Goal: Task Accomplishment & Management: Use online tool/utility

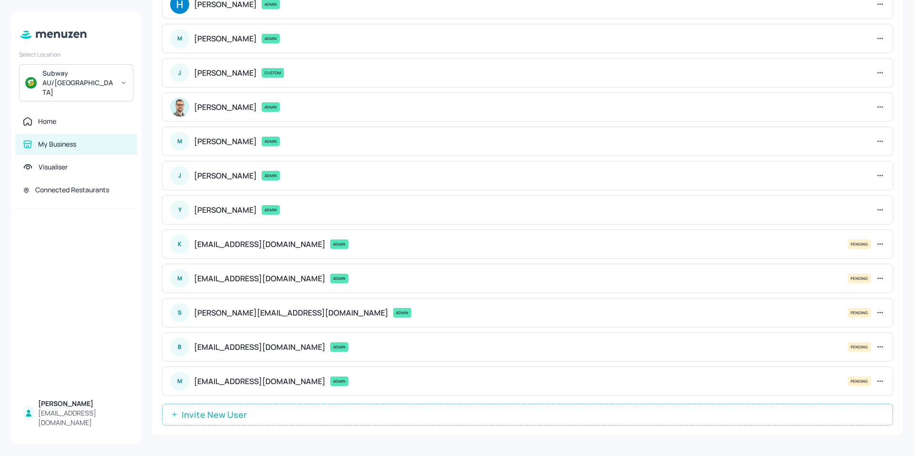
click at [52, 117] on div "Home" at bounding box center [47, 122] width 18 height 10
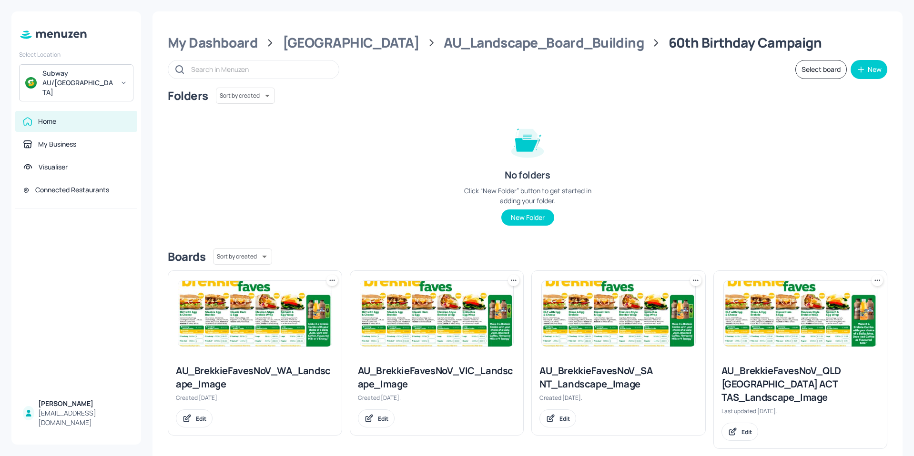
click at [221, 45] on div "My Dashboard" at bounding box center [213, 42] width 90 height 17
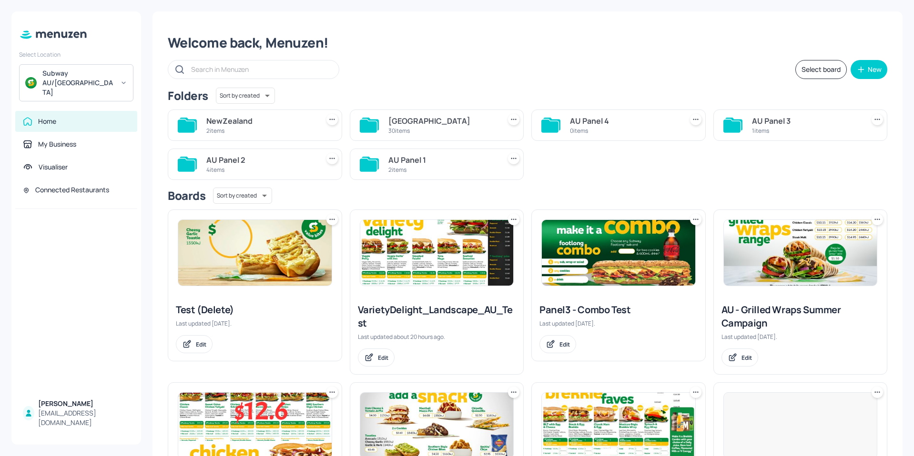
click at [263, 118] on div "NewZealand" at bounding box center [260, 120] width 109 height 11
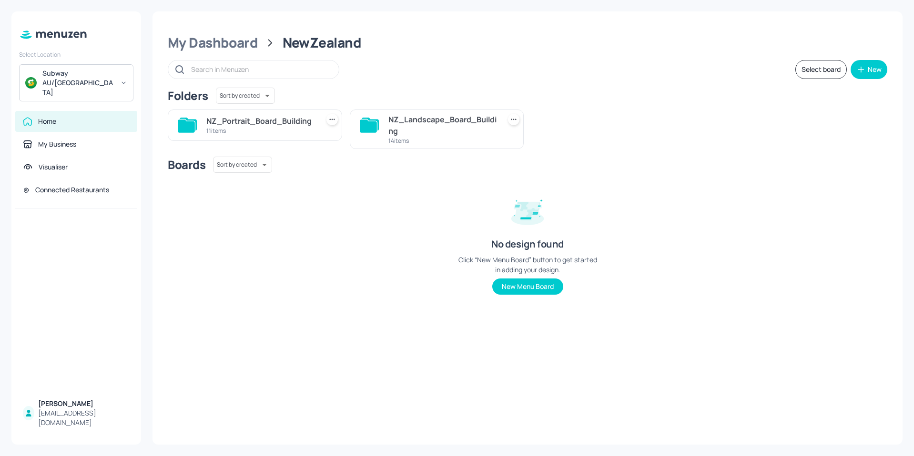
click at [406, 127] on div "NZ_Landscape_Board_Building" at bounding box center [442, 125] width 109 height 23
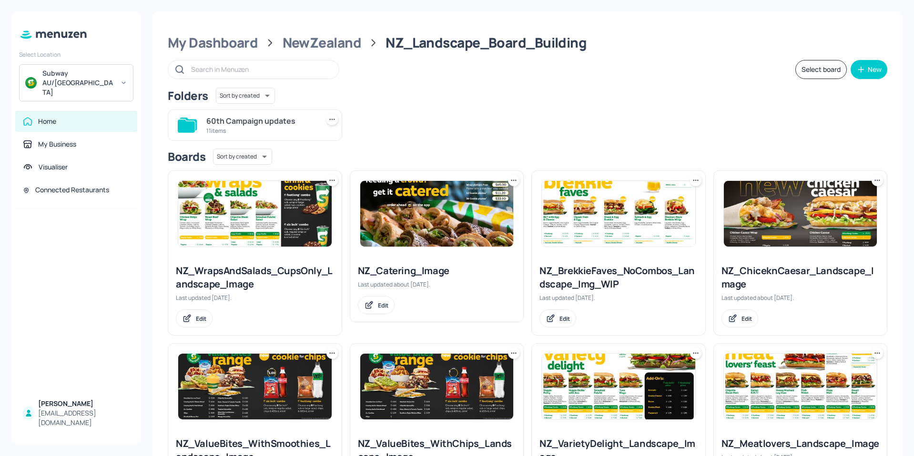
click at [276, 120] on div "60th Campaign updates" at bounding box center [260, 120] width 109 height 11
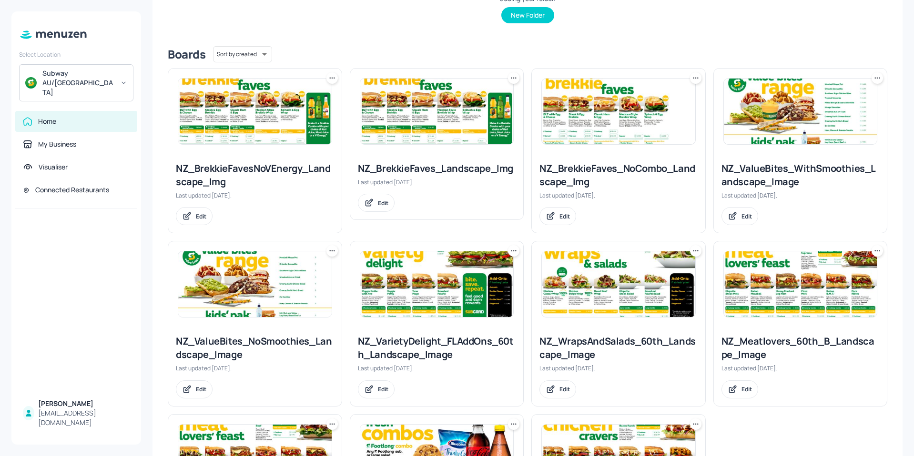
scroll to position [349, 0]
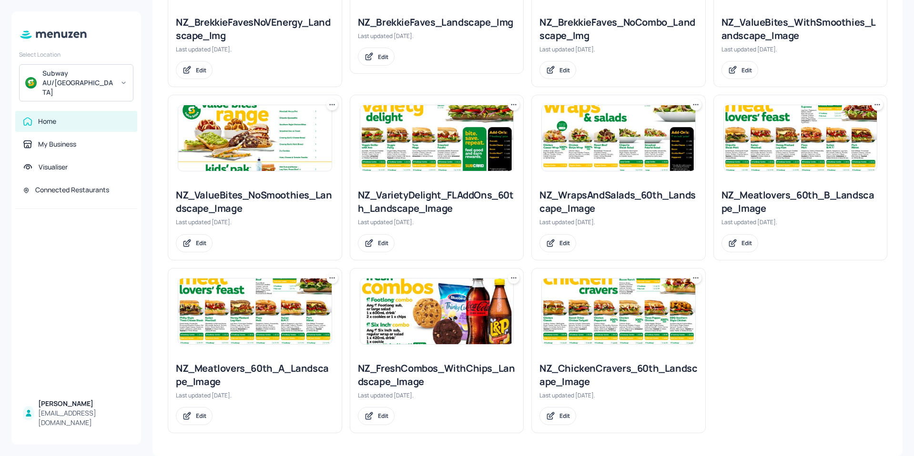
click at [598, 322] on img at bounding box center [618, 312] width 153 height 66
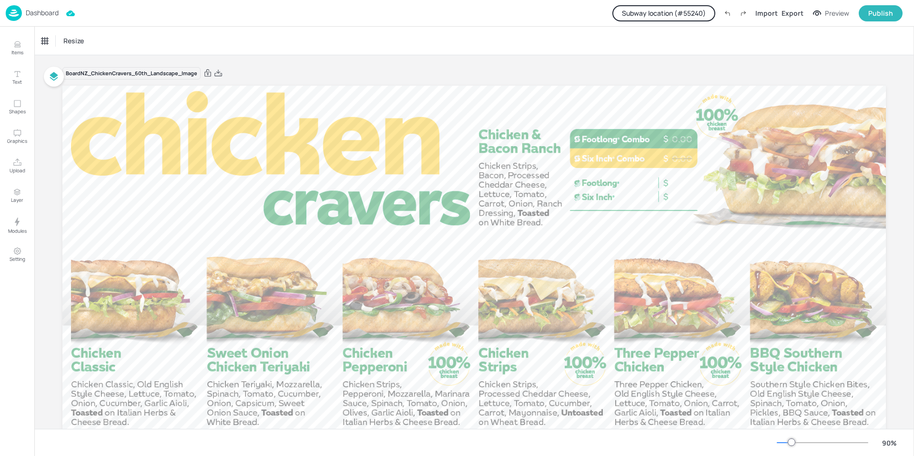
click at [683, 10] on button "Subway location (# 55240 )" at bounding box center [663, 13] width 103 height 16
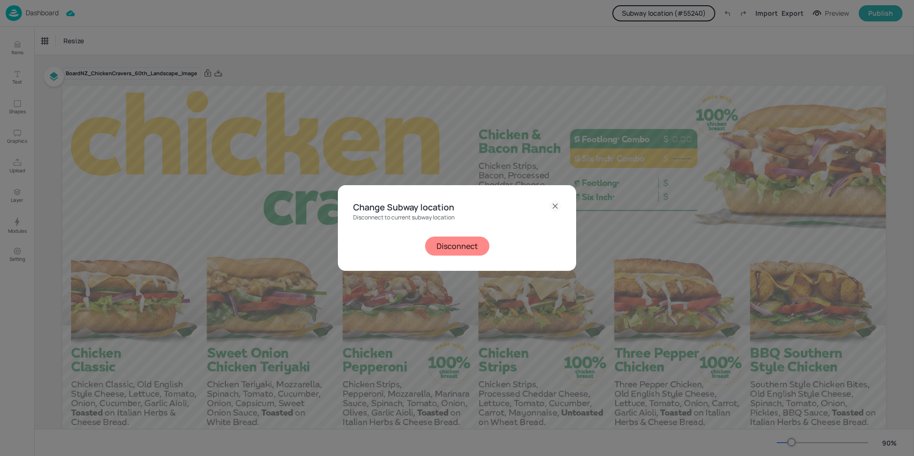
click at [468, 236] on div "Disconnect to current subway location Disconnect" at bounding box center [457, 234] width 208 height 41
click at [463, 246] on button "Disconnect" at bounding box center [457, 246] width 64 height 19
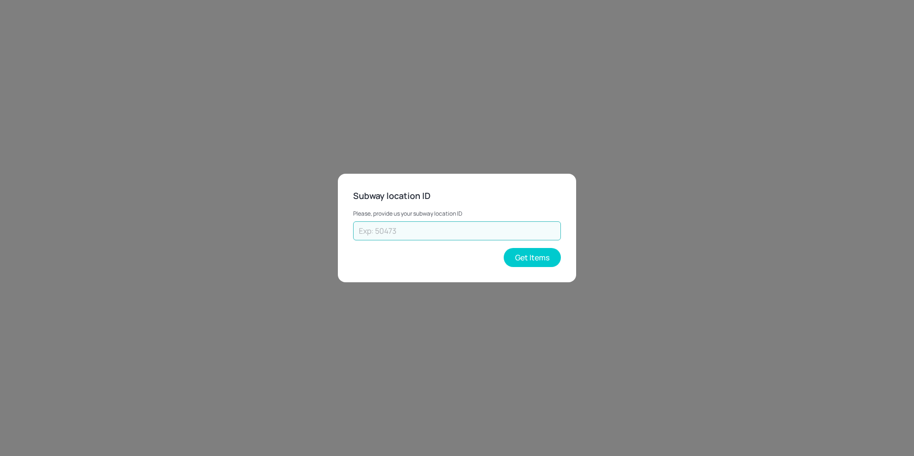
click at [477, 232] on input "text" at bounding box center [457, 231] width 208 height 19
type input "65358"
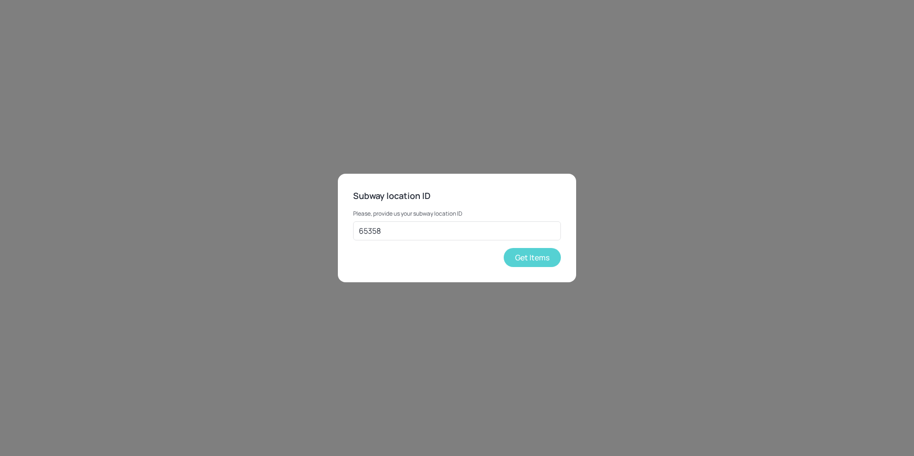
click at [526, 259] on button "Get Items" at bounding box center [532, 257] width 57 height 19
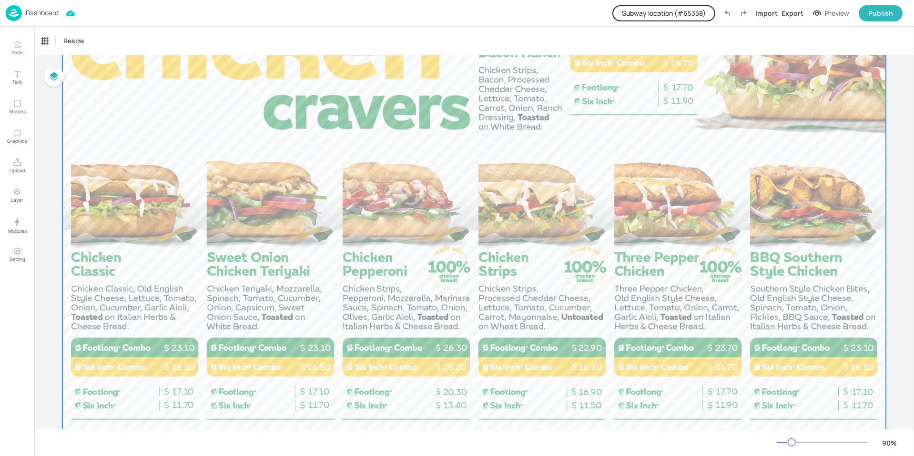
scroll to position [143, 0]
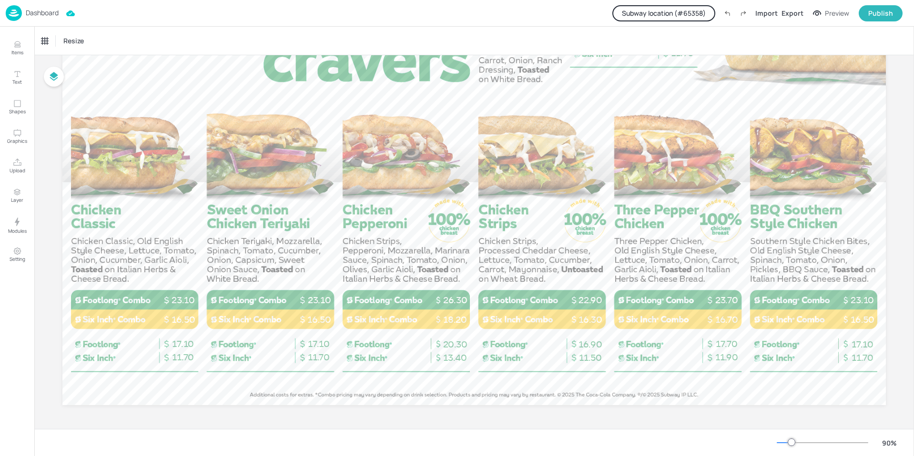
click at [36, 7] on div "Dashboard" at bounding box center [32, 13] width 53 height 16
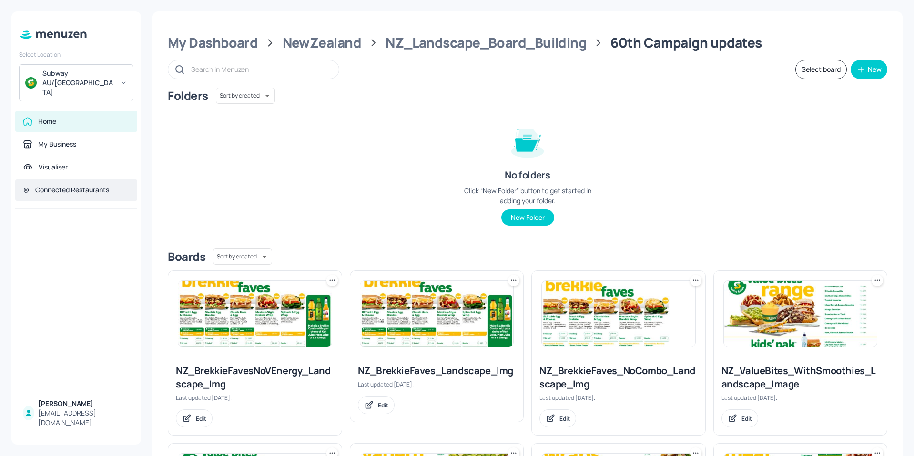
click at [69, 185] on div "Connected Restaurants" at bounding box center [72, 190] width 74 height 10
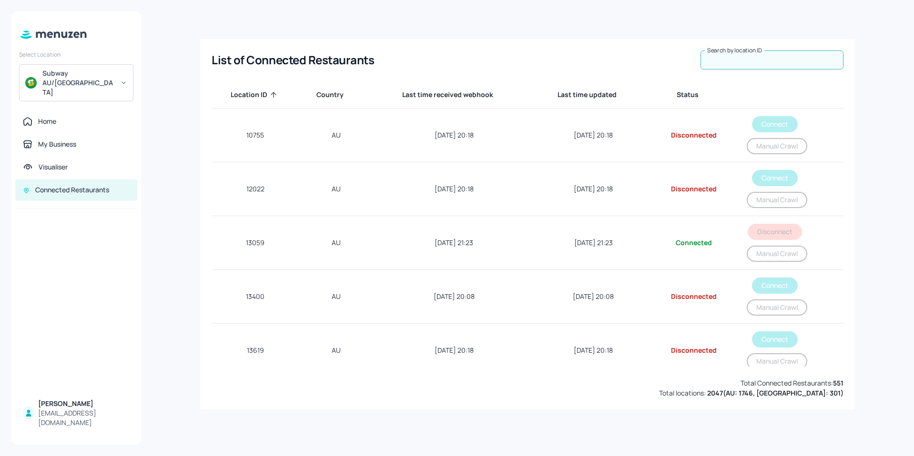
click at [753, 64] on input "Search by location ID" at bounding box center [771, 60] width 143 height 19
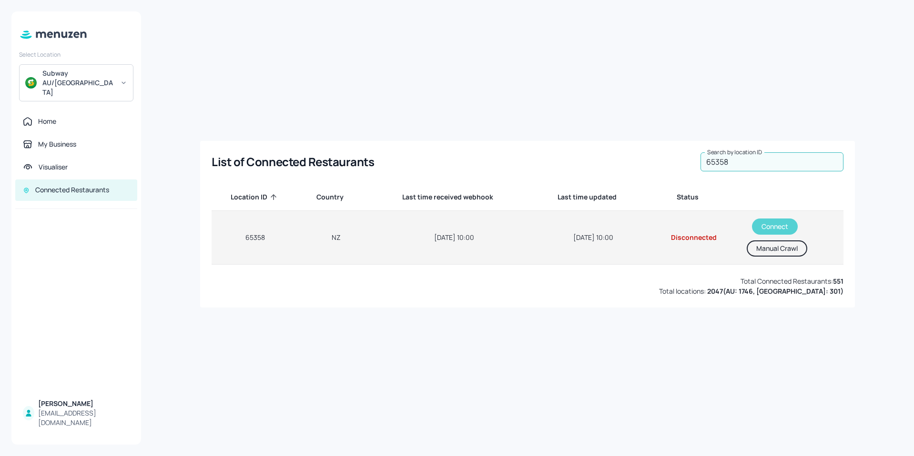
type input "65358"
click at [773, 226] on button "Connect" at bounding box center [775, 227] width 46 height 16
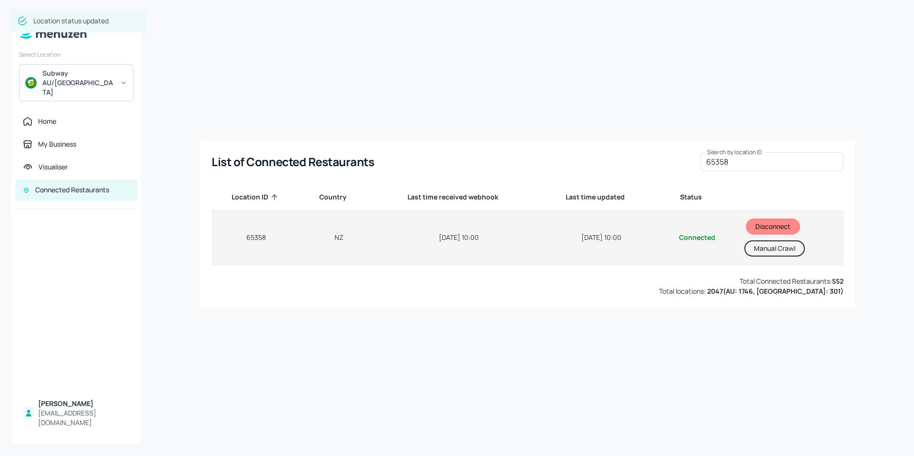
click at [783, 251] on button "Manual Crawl" at bounding box center [774, 249] width 61 height 16
